Goal: Contribute content

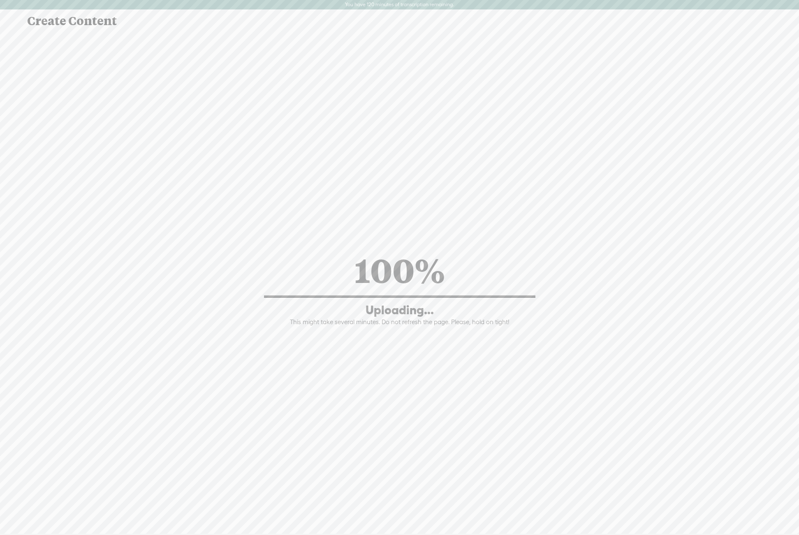
click at [406, 218] on div "100% Uploading... This might take several minutes. Do not refresh the page. Ple…" at bounding box center [399, 287] width 783 height 350
click at [296, 147] on div "100% Uploading... This might take several minutes. Do not refresh the page. Ple…" at bounding box center [399, 287] width 783 height 350
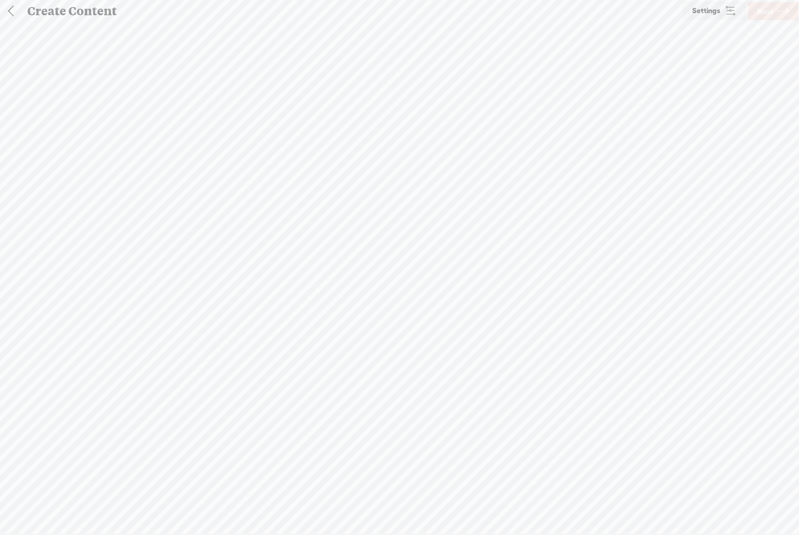
scroll to position [0, 0]
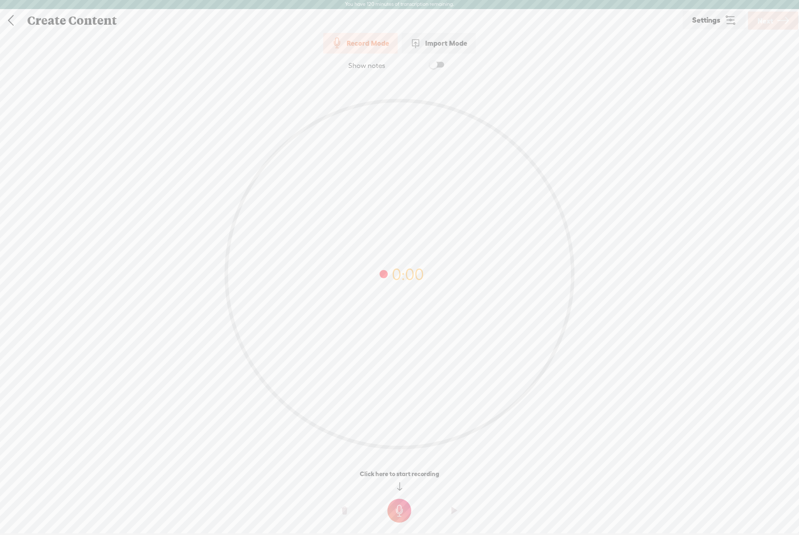
click at [6, 16] on link at bounding box center [10, 20] width 21 height 21
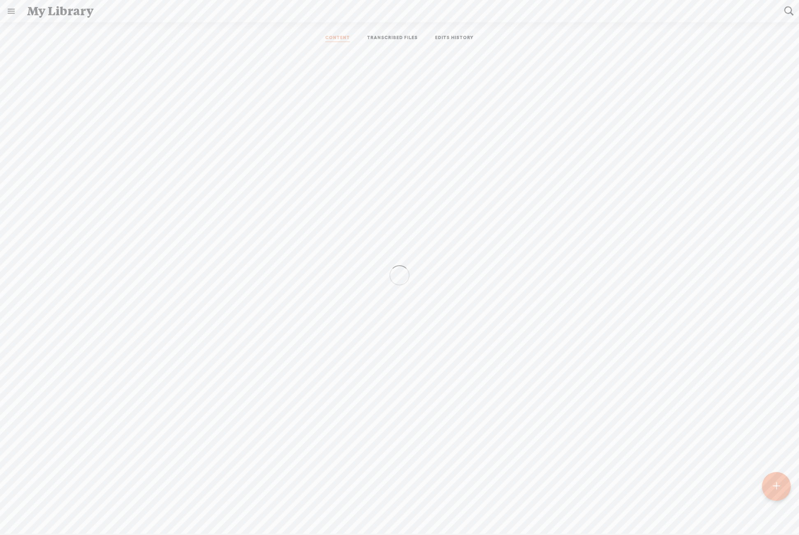
scroll to position [0, 0]
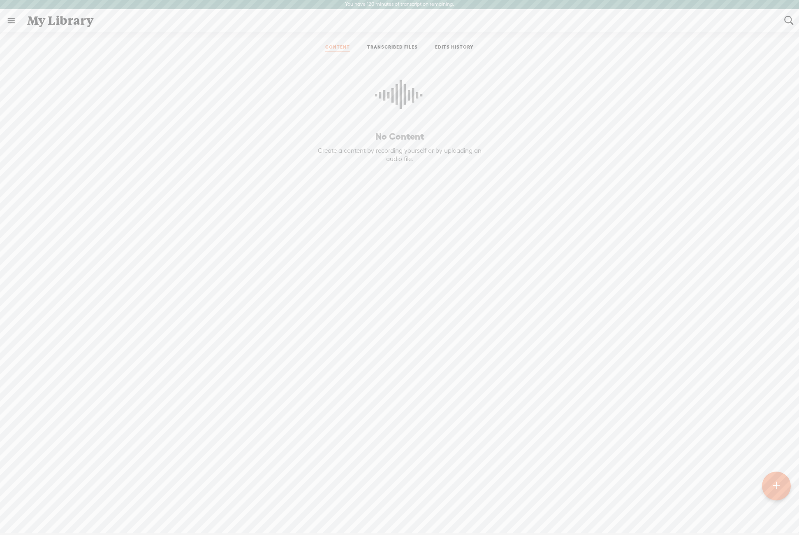
click at [389, 47] on link "TRANSCRIBED FILES" at bounding box center [392, 47] width 51 height 7
